Goal: Contribute content

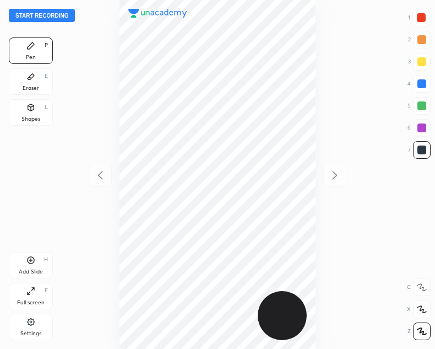
scroll to position [349, 259]
click at [35, 14] on button "Start recording" at bounding box center [42, 15] width 66 height 13
click at [39, 18] on button "End recording" at bounding box center [39, 15] width 61 height 13
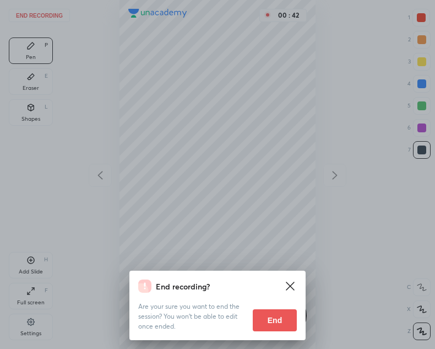
click at [266, 329] on button "End" at bounding box center [275, 320] width 44 height 22
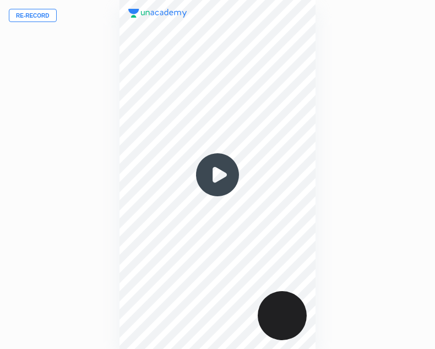
click at [26, 14] on button "Re-record" at bounding box center [33, 15] width 48 height 13
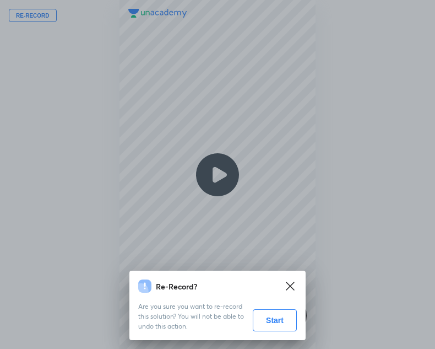
click at [279, 321] on button "Start" at bounding box center [275, 320] width 44 height 22
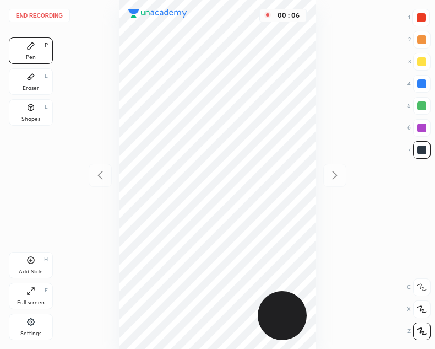
click at [35, 111] on icon at bounding box center [30, 107] width 9 height 9
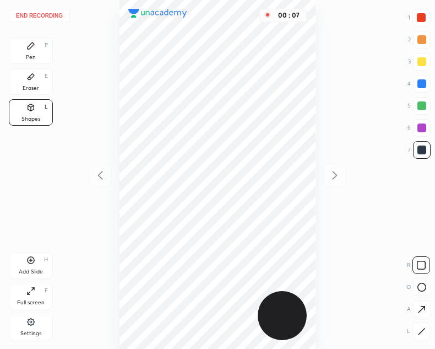
click at [420, 328] on icon at bounding box center [421, 331] width 8 height 8
click at [32, 50] on div "Pen P" at bounding box center [31, 50] width 44 height 26
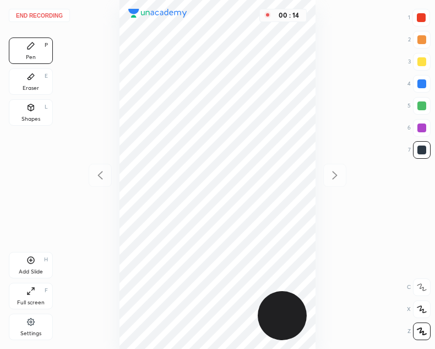
click at [39, 112] on div "Shapes L" at bounding box center [31, 112] width 44 height 26
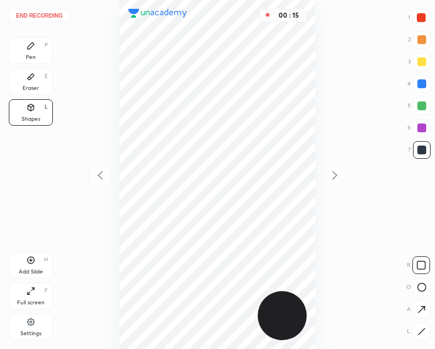
click at [421, 286] on icon at bounding box center [421, 287] width 9 height 9
click at [422, 332] on icon at bounding box center [421, 331] width 8 height 8
click at [419, 285] on rect at bounding box center [422, 287] width 8 height 8
click at [424, 325] on div at bounding box center [422, 331] width 18 height 18
click at [422, 264] on icon at bounding box center [421, 265] width 9 height 9
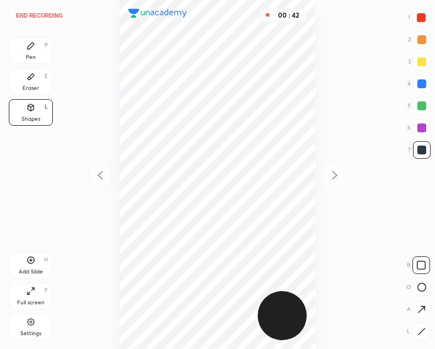
click at [35, 56] on div "Pen" at bounding box center [31, 58] width 10 height 6
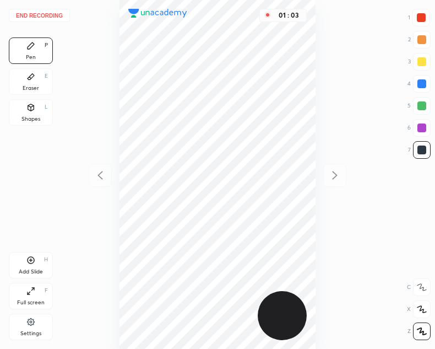
click at [421, 154] on div at bounding box center [421, 149] width 9 height 9
click at [427, 16] on div at bounding box center [422, 18] width 18 height 18
click at [417, 20] on div at bounding box center [421, 17] width 9 height 9
click at [418, 151] on div at bounding box center [421, 149] width 9 height 9
click at [24, 259] on div "Add Slide H" at bounding box center [31, 265] width 44 height 26
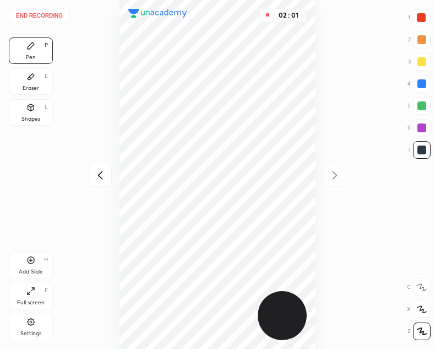
click at [96, 183] on div at bounding box center [100, 175] width 23 height 23
click at [340, 176] on icon at bounding box center [334, 175] width 13 height 13
click at [99, 177] on icon at bounding box center [100, 175] width 13 height 13
click at [334, 178] on icon at bounding box center [334, 175] width 13 height 13
click at [98, 183] on div at bounding box center [100, 175] width 23 height 23
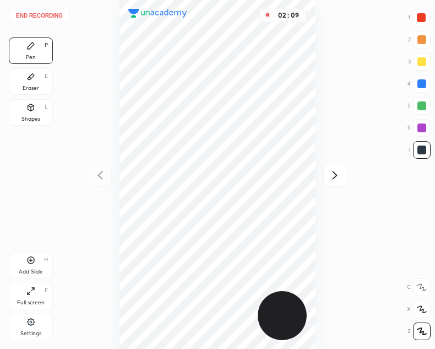
click at [345, 174] on div at bounding box center [334, 175] width 23 height 23
click at [97, 177] on icon at bounding box center [100, 175] width 13 height 13
click at [330, 167] on div at bounding box center [334, 175] width 23 height 23
click at [105, 175] on icon at bounding box center [100, 175] width 13 height 13
click at [336, 176] on icon at bounding box center [335, 175] width 5 height 8
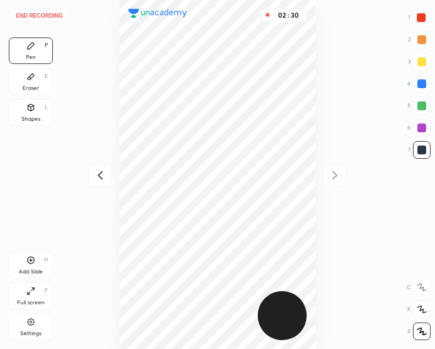
click at [107, 177] on div at bounding box center [100, 175] width 23 height 23
click at [333, 167] on div at bounding box center [334, 175] width 23 height 23
click at [28, 105] on icon at bounding box center [31, 107] width 6 height 7
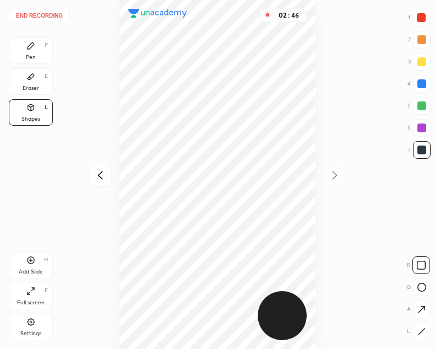
click at [29, 46] on icon at bounding box center [31, 45] width 7 height 7
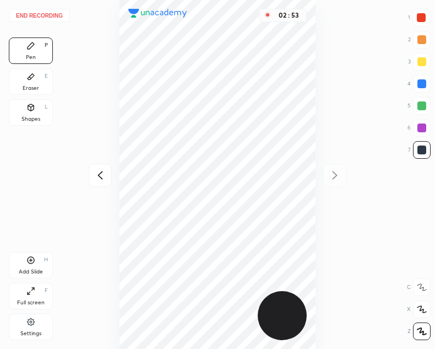
click at [101, 182] on div at bounding box center [100, 175] width 23 height 23
click at [96, 182] on div "02 : 53" at bounding box center [217, 174] width 259 height 349
click at [333, 180] on icon at bounding box center [334, 175] width 13 height 13
click at [91, 173] on div at bounding box center [100, 175] width 23 height 23
click at [94, 172] on div "03 : 02" at bounding box center [217, 174] width 259 height 349
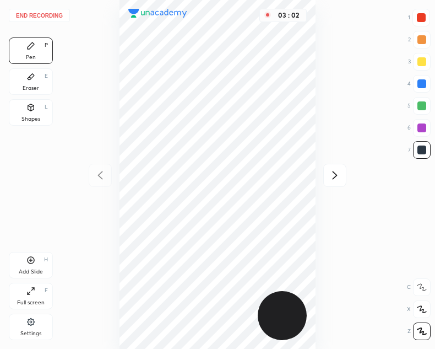
click at [333, 175] on icon at bounding box center [334, 175] width 13 height 13
click at [43, 16] on button "End recording" at bounding box center [39, 15] width 61 height 13
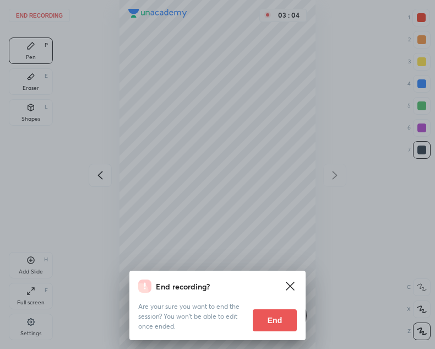
click at [278, 312] on button "End" at bounding box center [275, 320] width 44 height 22
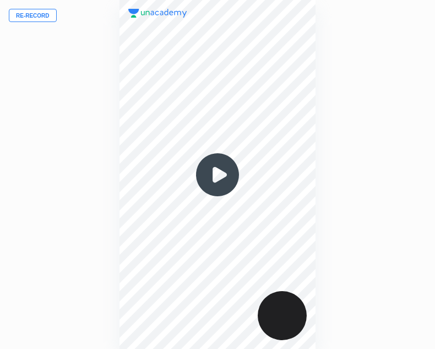
click at [221, 173] on img at bounding box center [217, 174] width 53 height 53
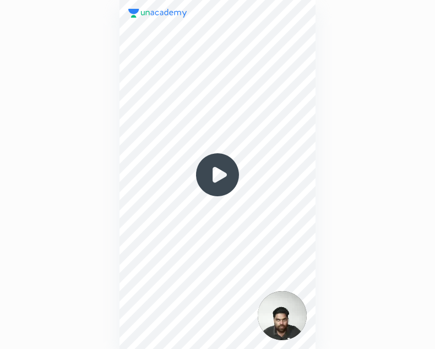
scroll to position [349, 259]
